Goal: Find specific page/section: Find specific page/section

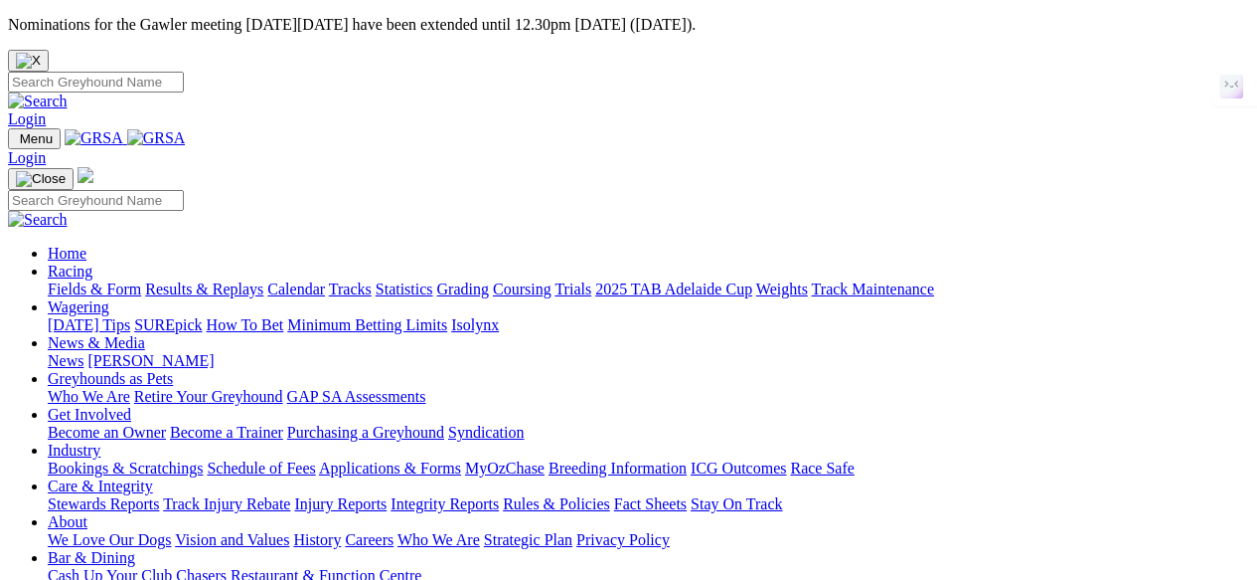
scroll to position [527, 0]
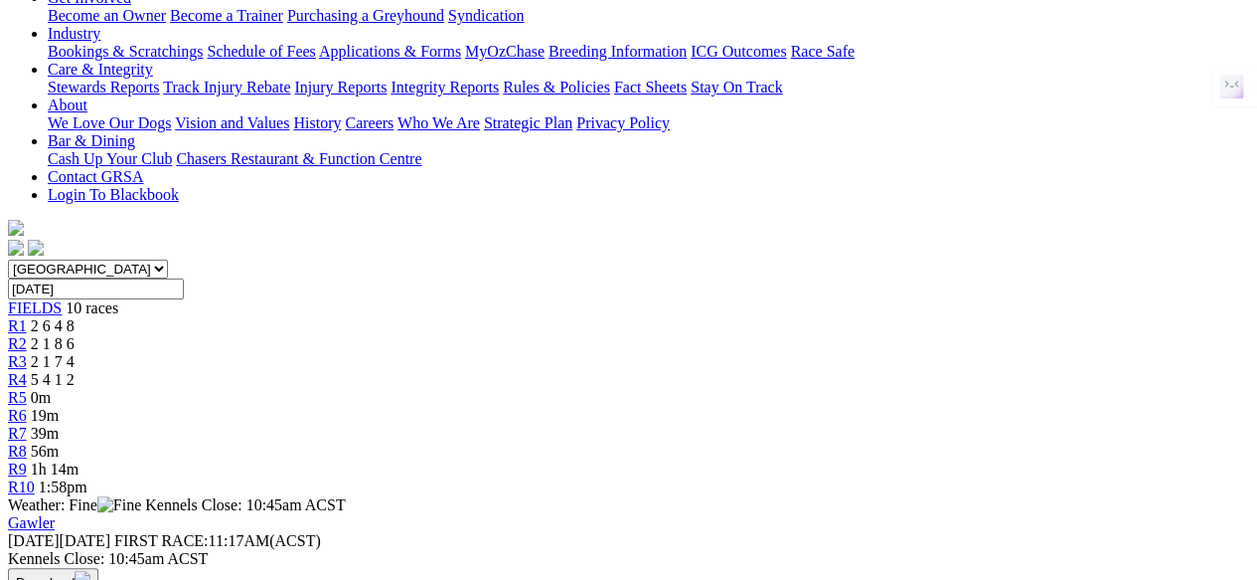
scroll to position [451, 0]
